Goal: Task Accomplishment & Management: Use online tool/utility

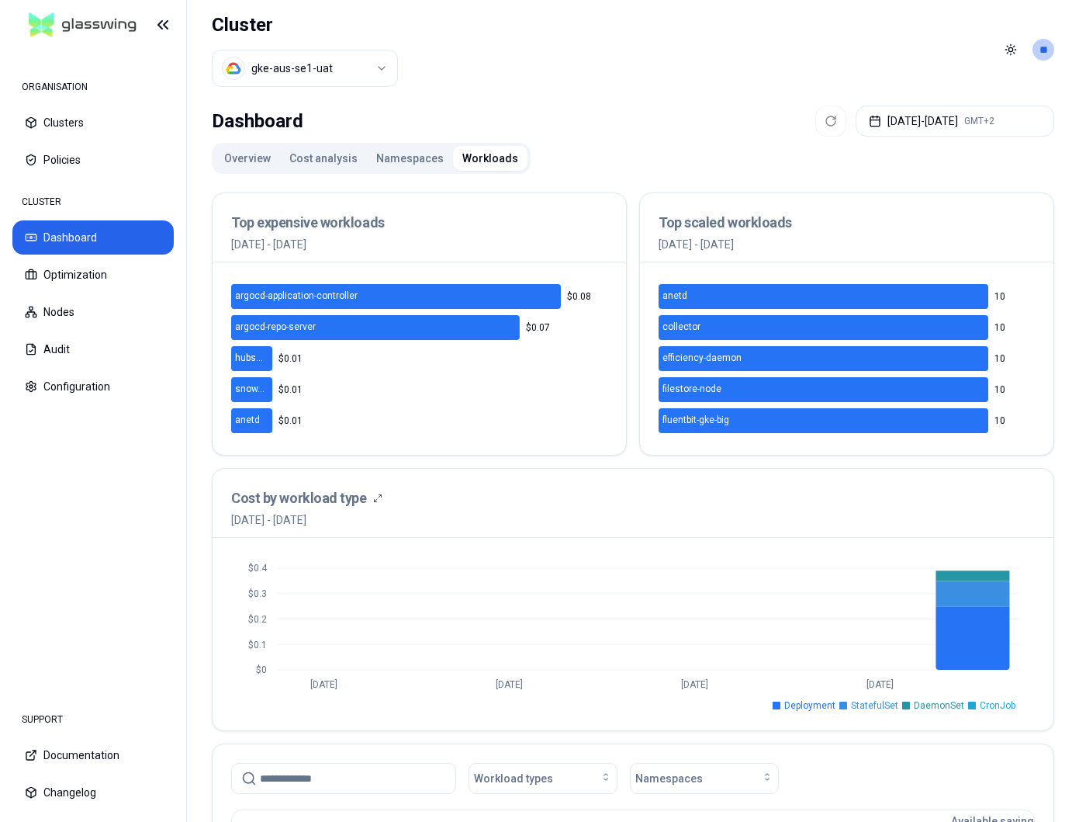
click at [294, 155] on button "Cost analysis" at bounding box center [323, 158] width 87 height 25
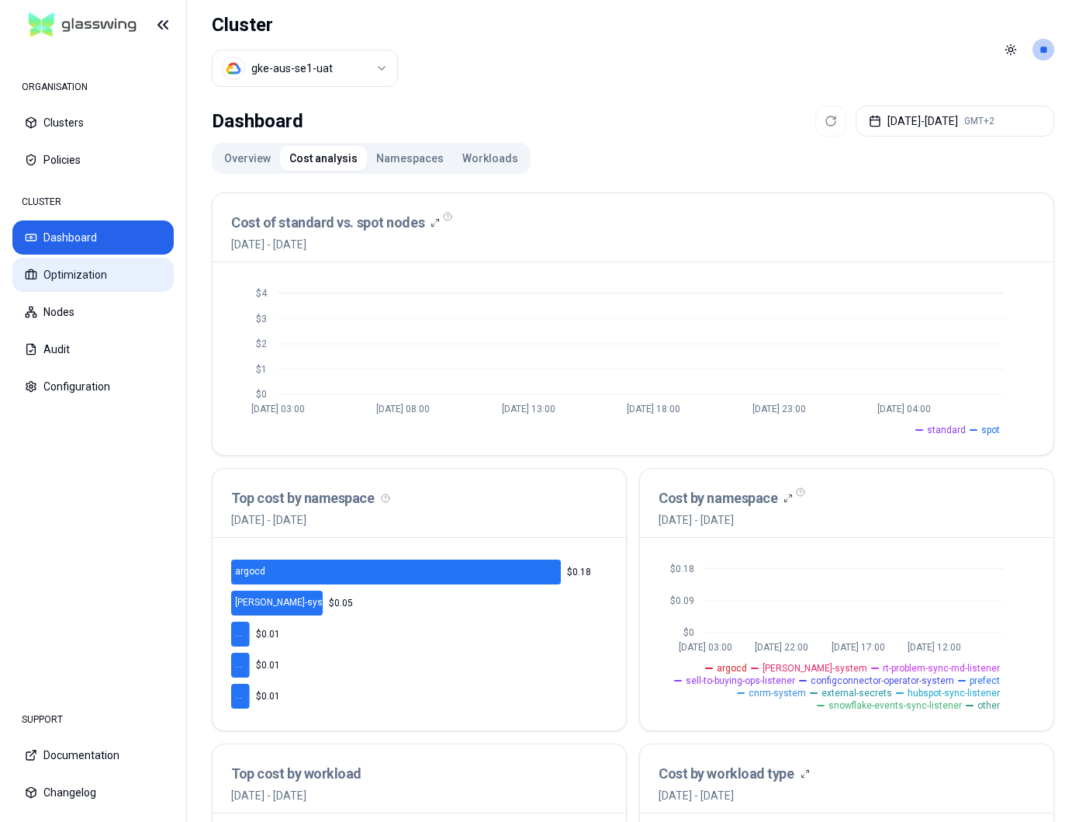
click at [94, 272] on button "Optimization" at bounding box center [92, 275] width 161 height 34
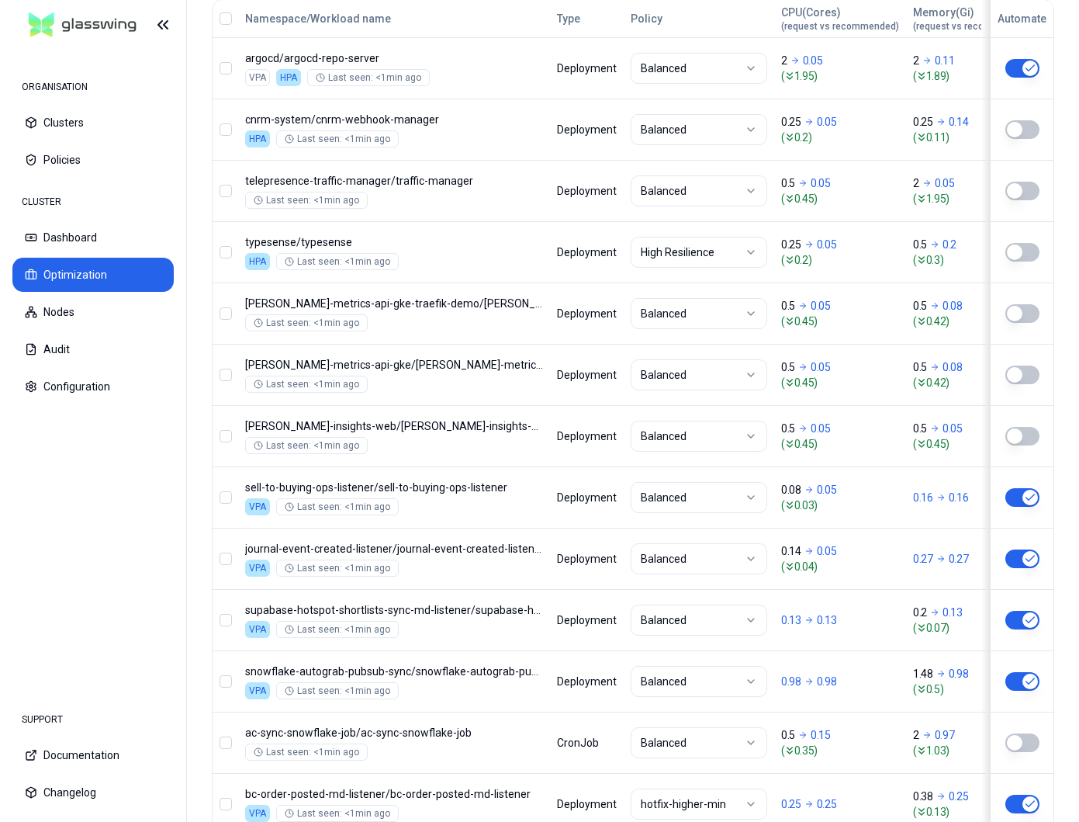
scroll to position [713, 0]
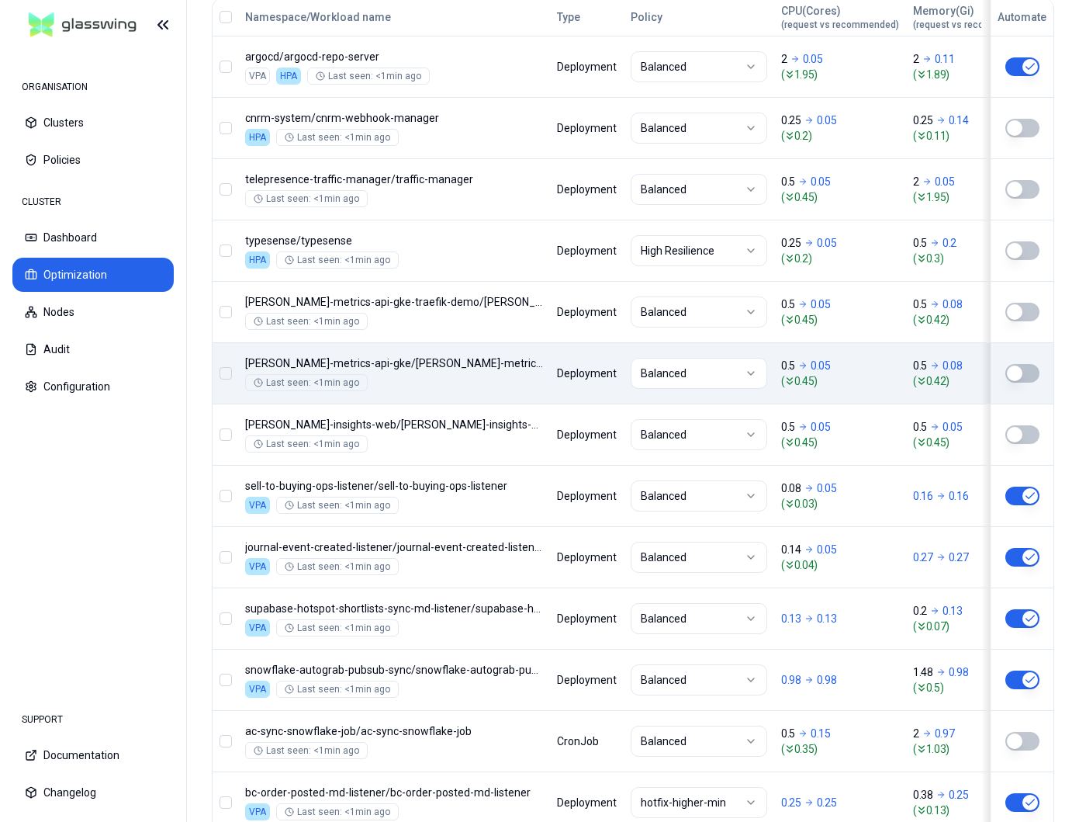
click at [1020, 372] on button "button" at bounding box center [1023, 373] width 34 height 19
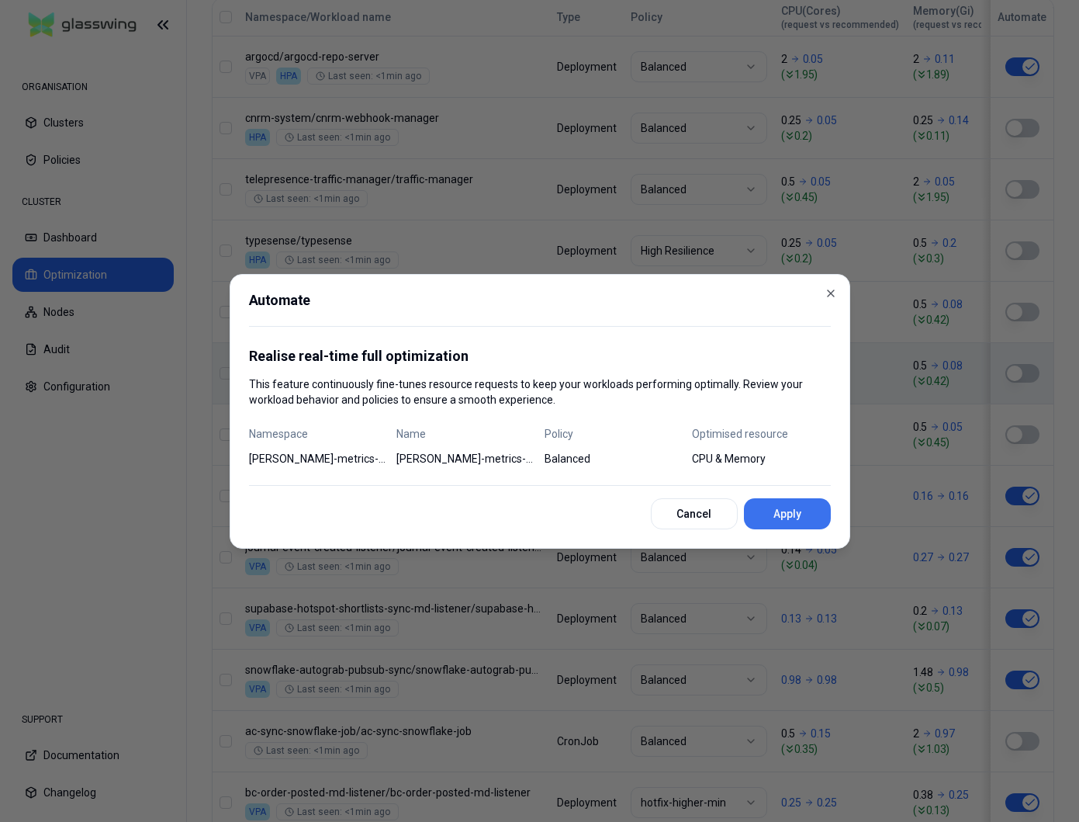
click at [792, 511] on button "Apply" at bounding box center [787, 513] width 87 height 31
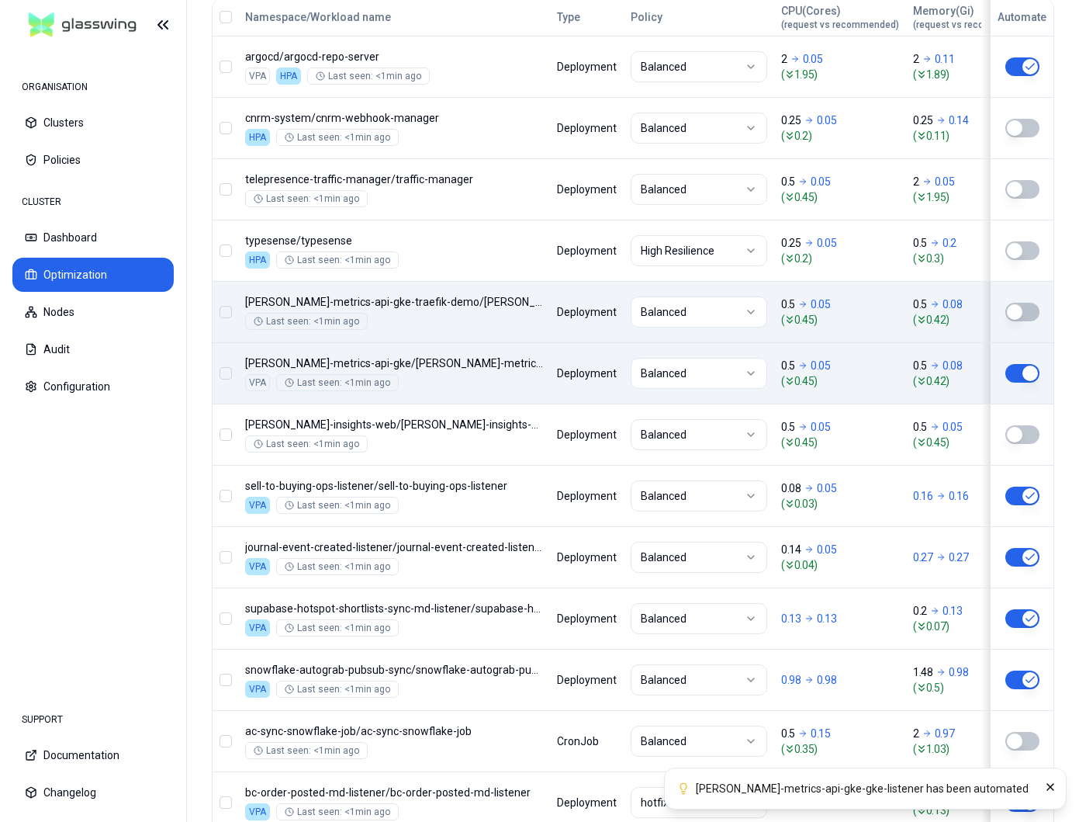
click at [1016, 312] on button "button" at bounding box center [1023, 312] width 34 height 19
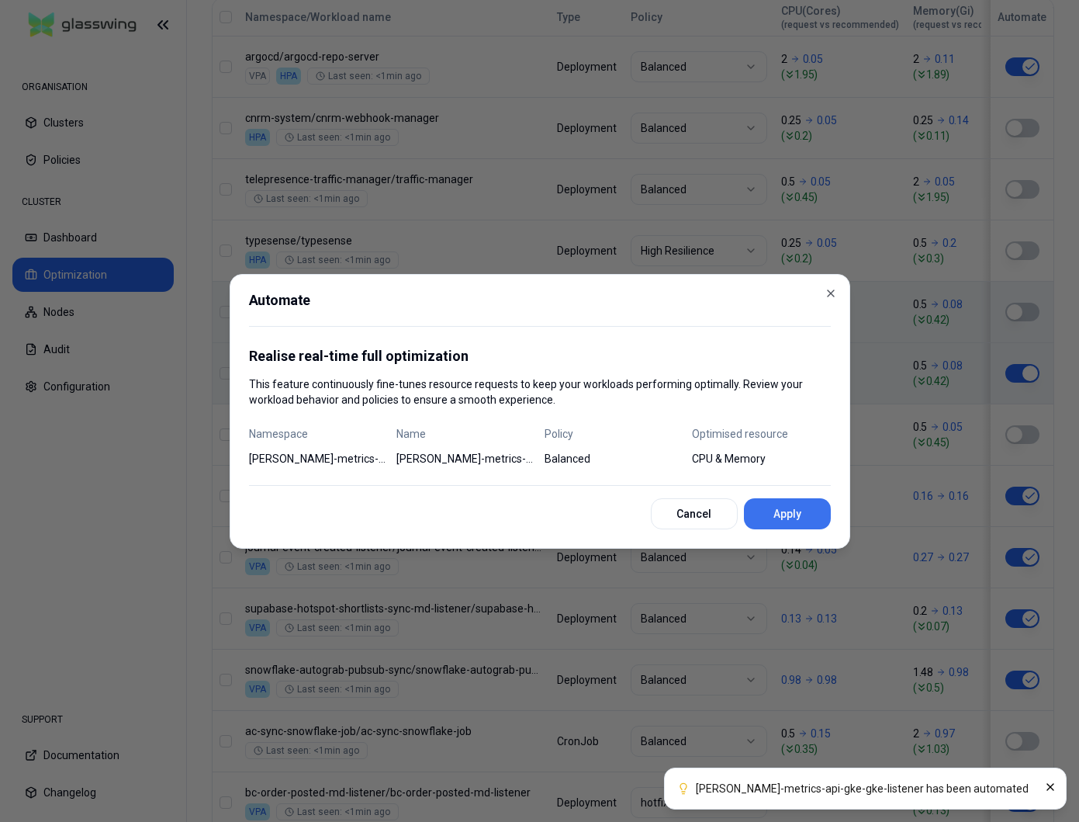
click at [787, 511] on button "Apply" at bounding box center [787, 513] width 87 height 31
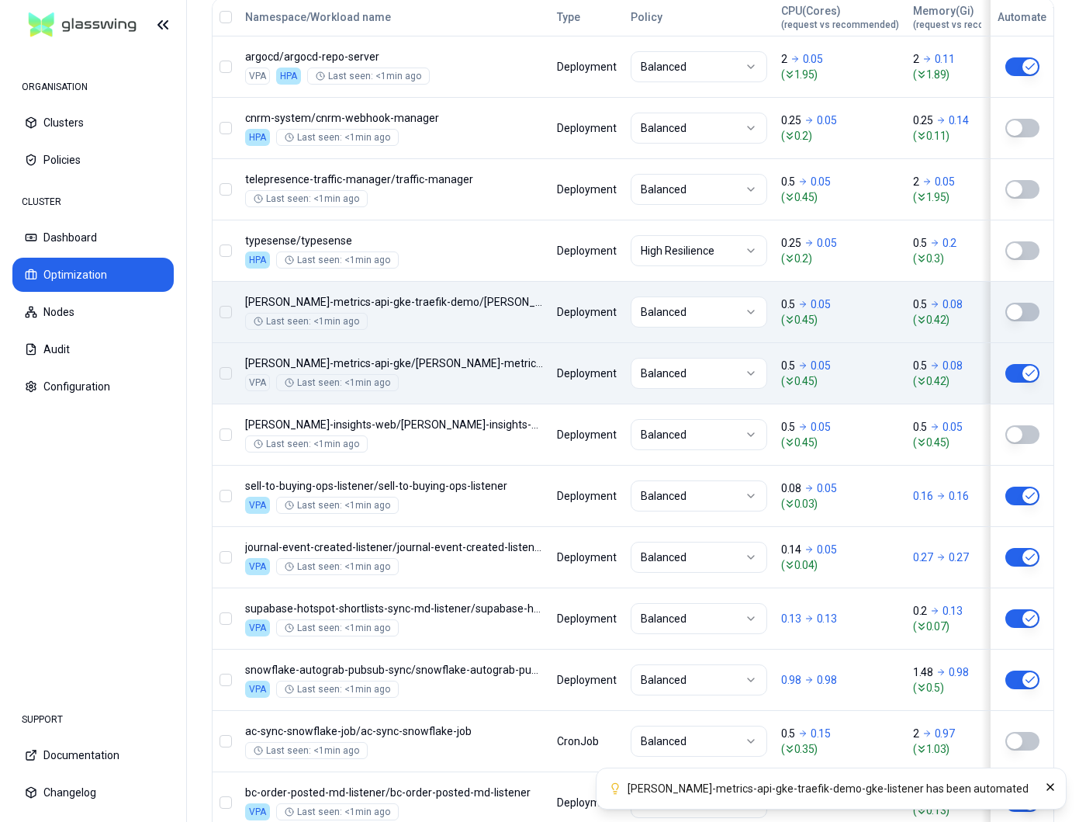
click at [1027, 436] on button "button" at bounding box center [1023, 434] width 34 height 19
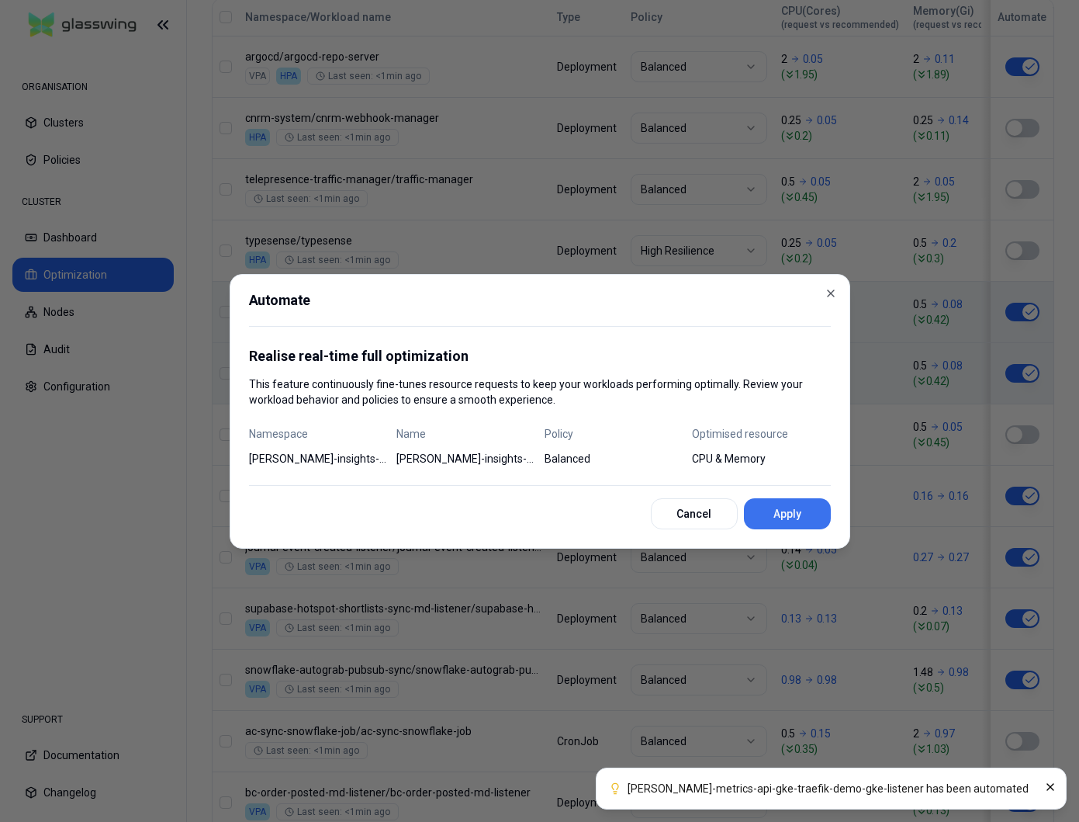
click at [795, 520] on button "Apply" at bounding box center [787, 513] width 87 height 31
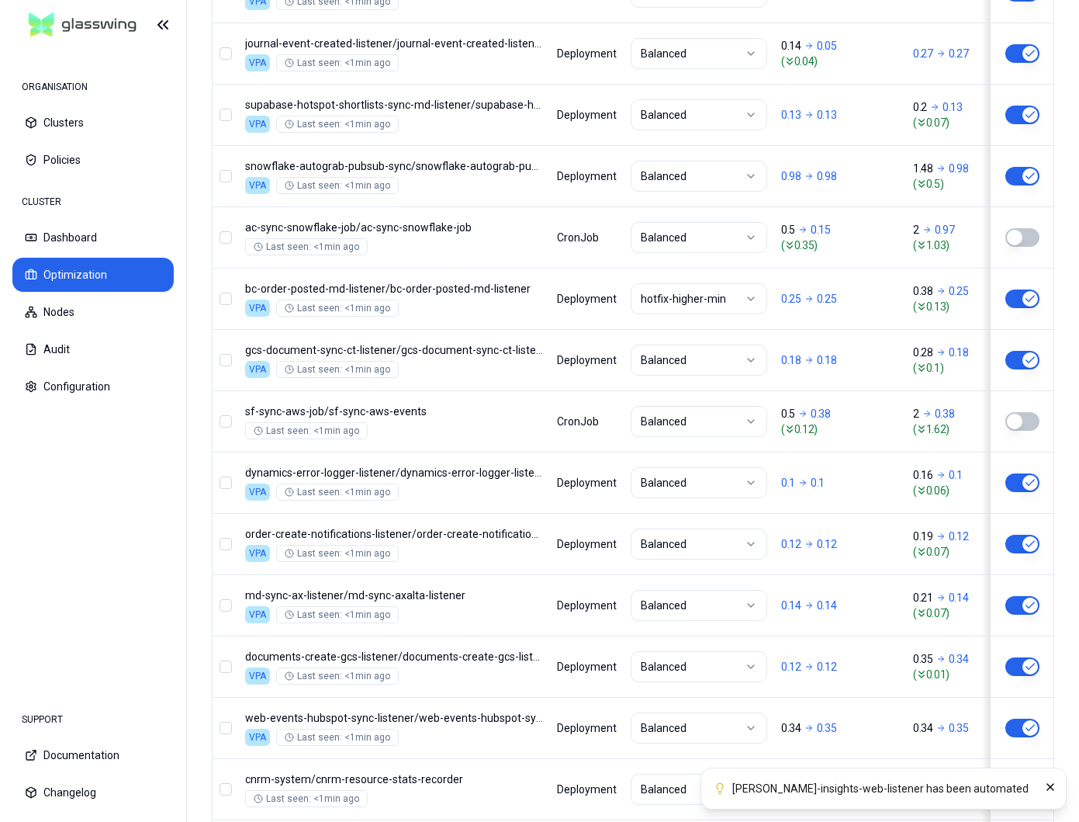
scroll to position [1224, 0]
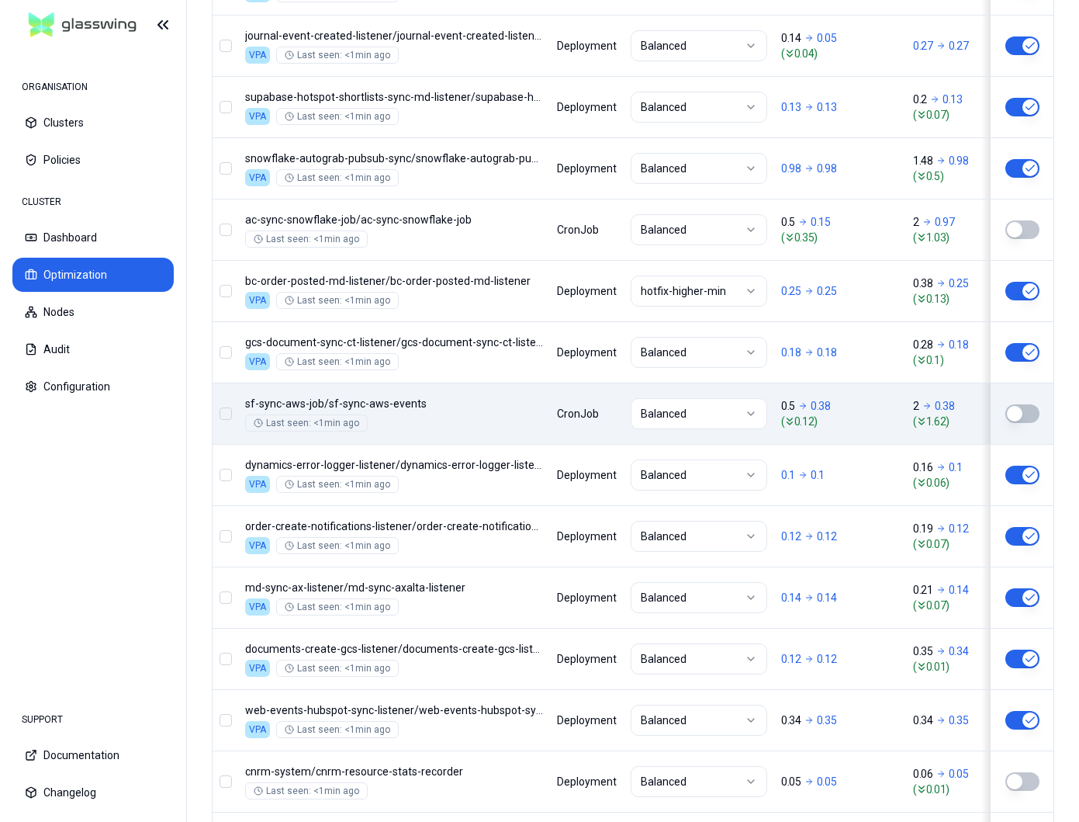
click at [1018, 411] on button "button" at bounding box center [1023, 413] width 34 height 19
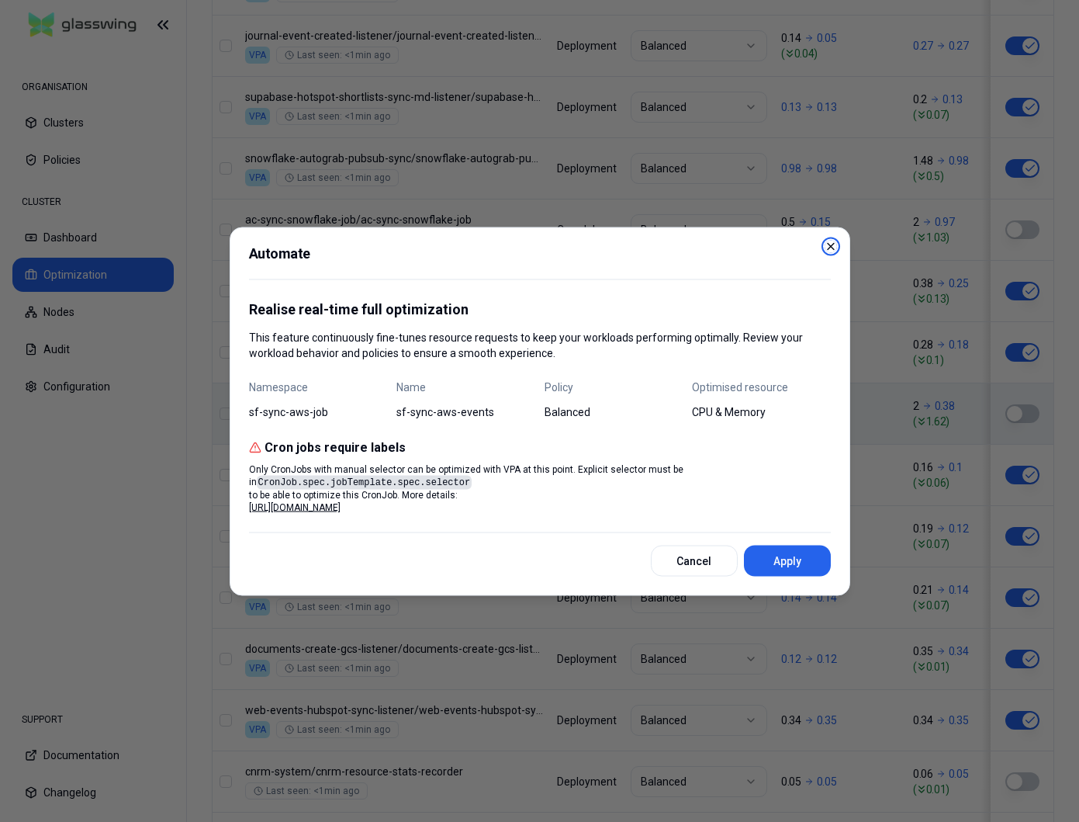
click at [833, 243] on icon "button" at bounding box center [831, 246] width 6 height 6
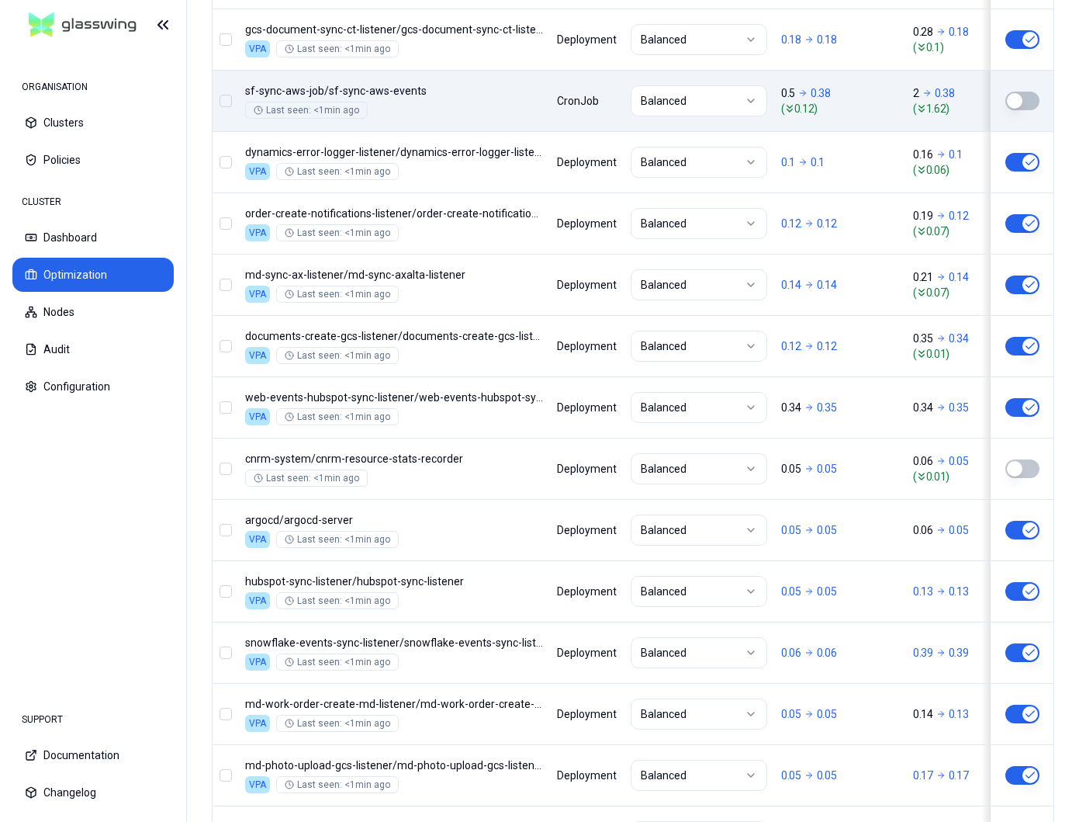
scroll to position [1848, 0]
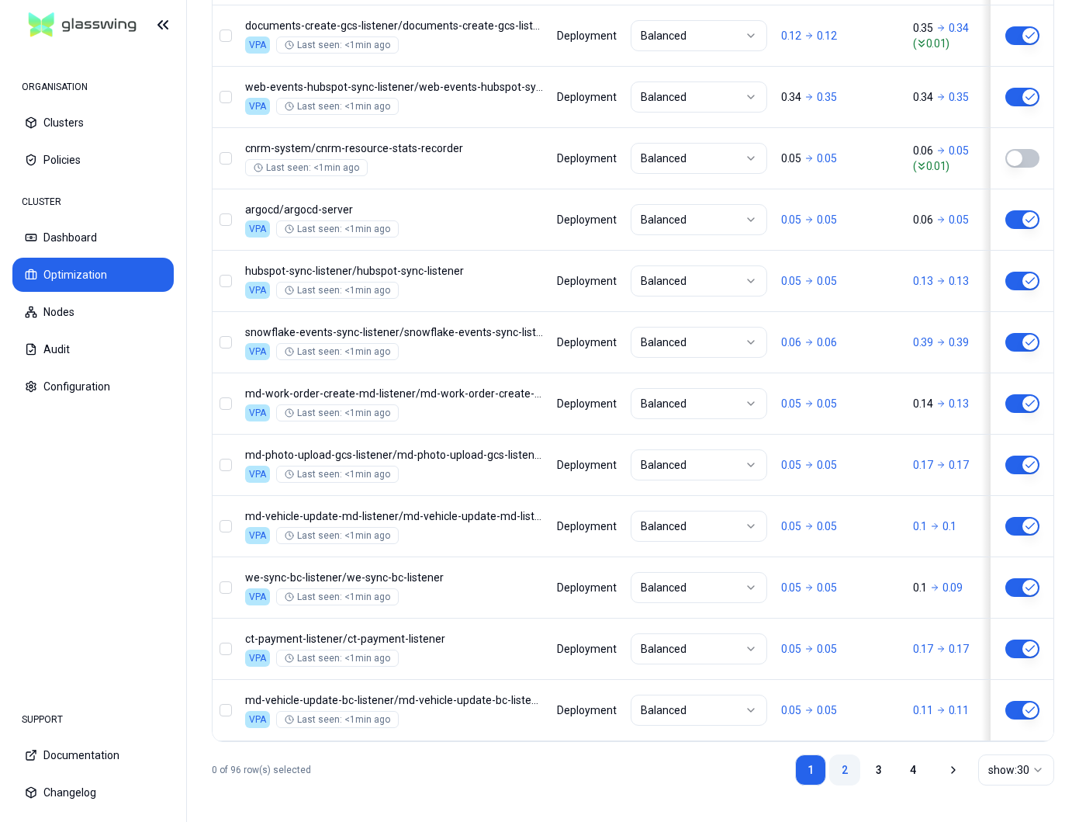
click at [838, 756] on link "2" at bounding box center [845, 769] width 31 height 31
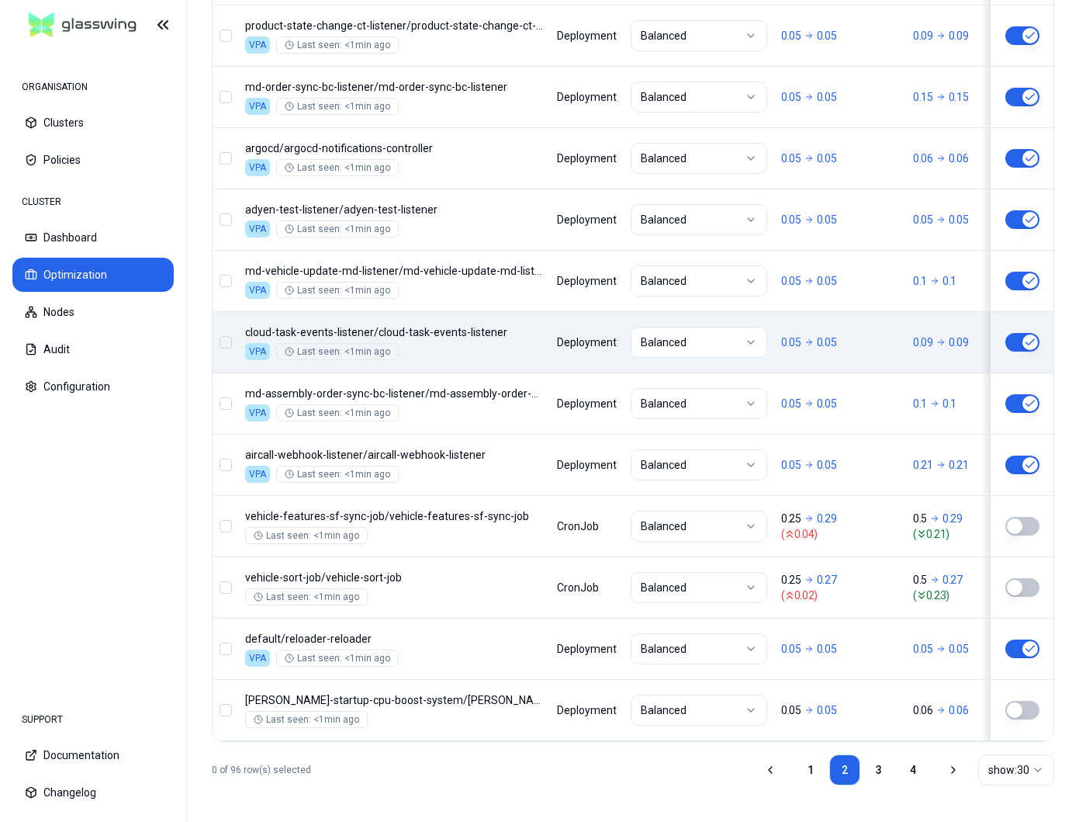
scroll to position [0, 1]
